Goal: Navigation & Orientation: Go to known website

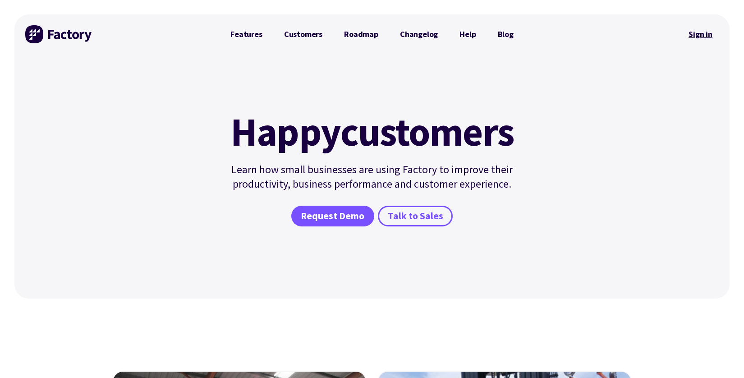
click at [707, 33] on link "Sign in" at bounding box center [700, 34] width 37 height 21
drag, startPoint x: 41, startPoint y: 15, endPoint x: 41, endPoint y: 24, distance: 9.0
click at [41, 15] on div at bounding box center [59, 34] width 68 height 40
click at [39, 35] on img at bounding box center [59, 34] width 68 height 18
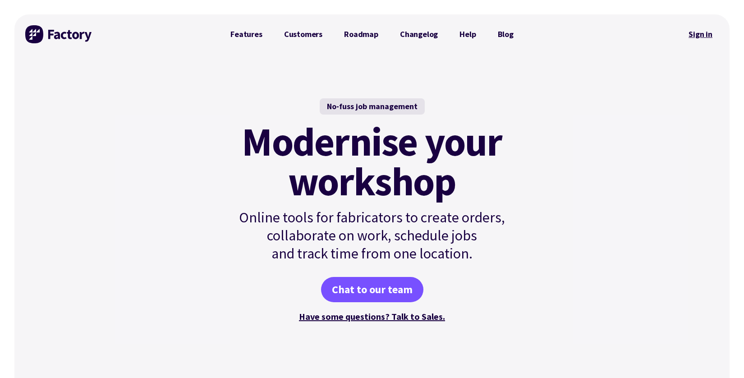
click at [698, 29] on link "Sign in" at bounding box center [700, 34] width 37 height 21
